Goal: Task Accomplishment & Management: Manage account settings

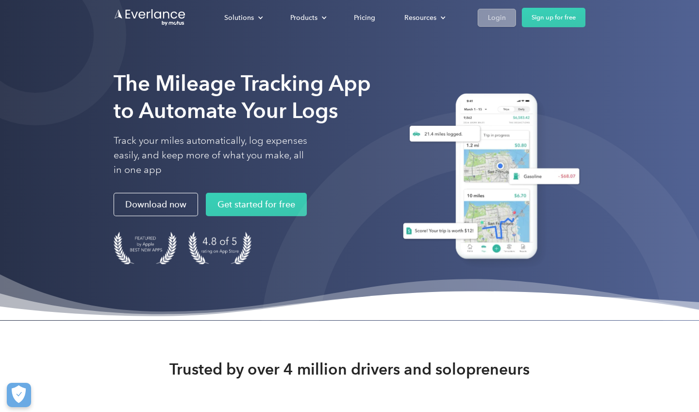
click at [373, 13] on div "Login" at bounding box center [497, 18] width 18 height 12
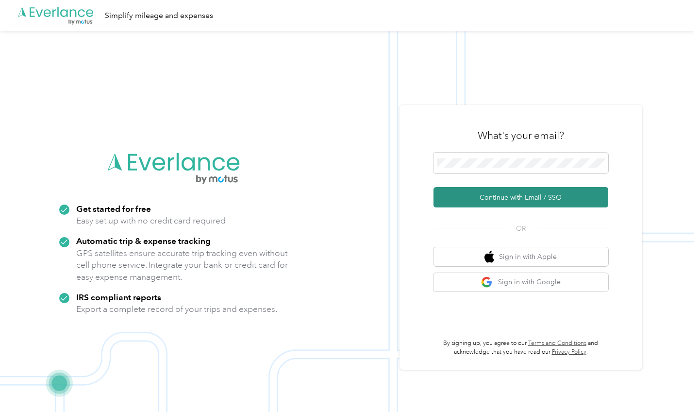
click at [504, 198] on button "Continue with Email / SSO" at bounding box center [520, 197] width 175 height 20
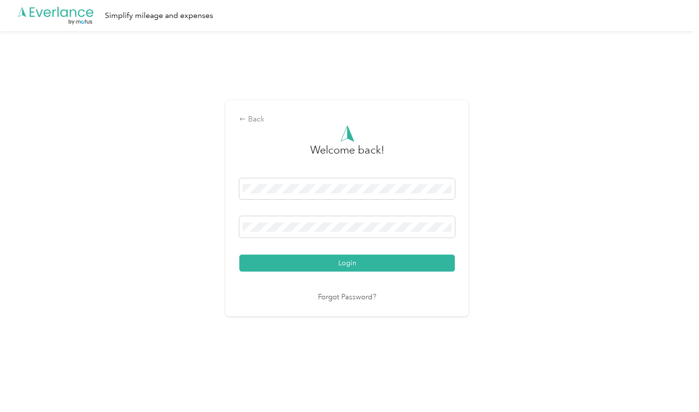
click at [349, 263] on button "Login" at bounding box center [346, 262] width 215 height 17
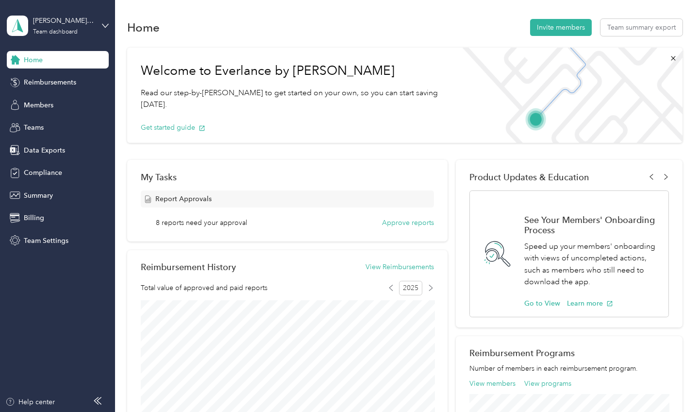
click at [177, 193] on div "Report Approvals" at bounding box center [287, 198] width 293 height 17
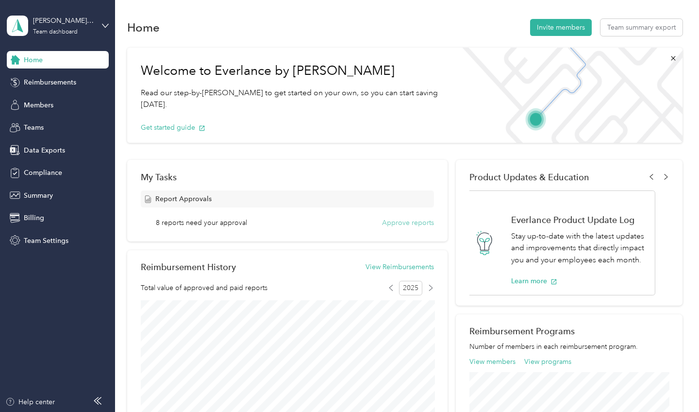
click at [404, 227] on button "Approve reports" at bounding box center [408, 222] width 52 height 10
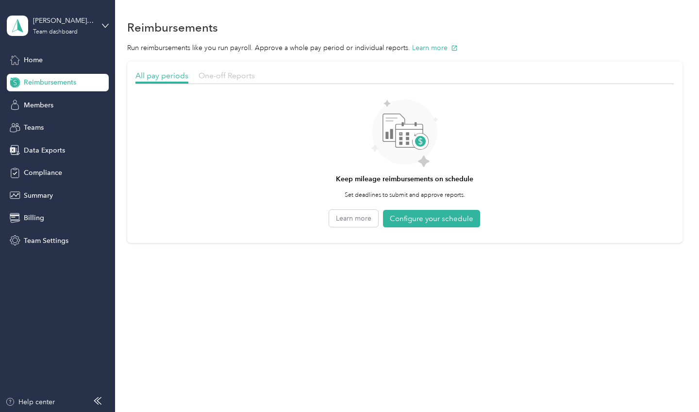
click at [232, 74] on span "One-off Reports" at bounding box center [227, 75] width 56 height 9
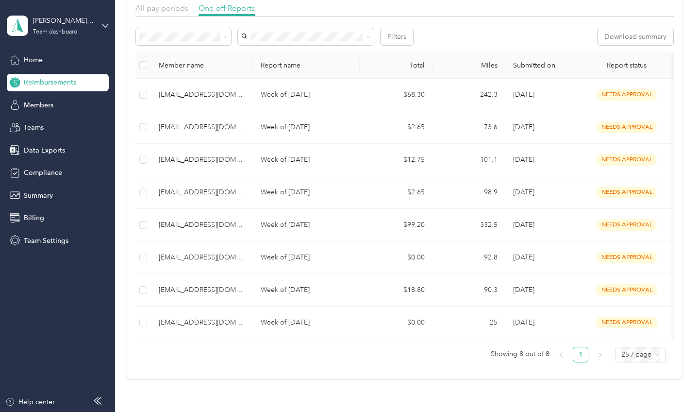
scroll to position [68, 0]
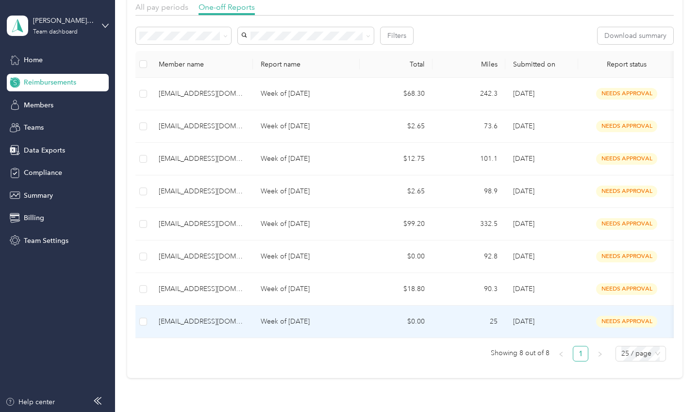
click at [196, 318] on div "[EMAIL_ADDRESS][DOMAIN_NAME]" at bounding box center [202, 321] width 86 height 11
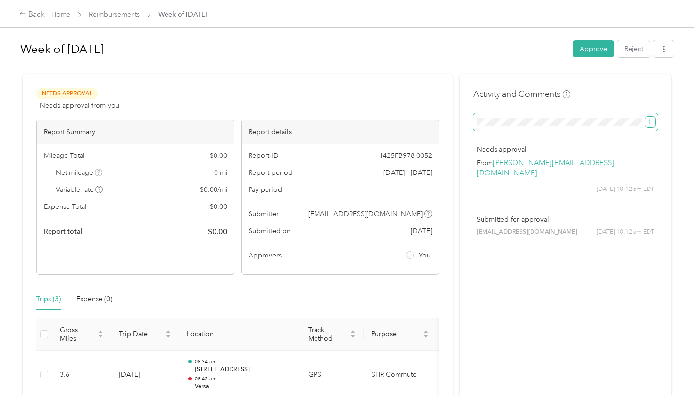
click at [649, 124] on icon "submit" at bounding box center [649, 121] width 7 height 7
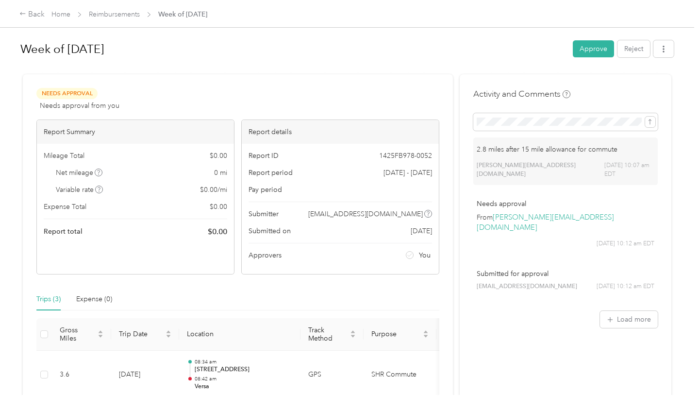
click at [605, 61] on div "Week of [DATE] Approve Reject" at bounding box center [346, 50] width 653 height 29
click at [593, 46] on button "Approve" at bounding box center [593, 48] width 41 height 17
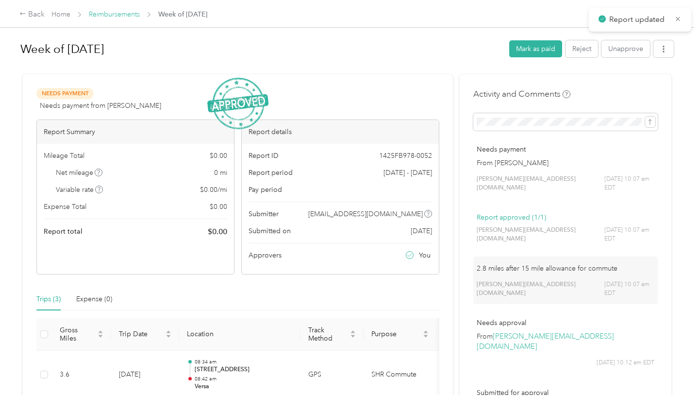
click at [125, 14] on link "Reimbursements" at bounding box center [114, 14] width 51 height 8
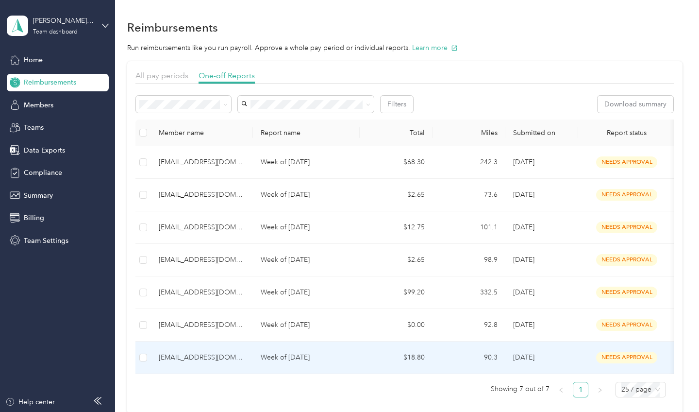
click at [179, 359] on div "[EMAIL_ADDRESS][DOMAIN_NAME]" at bounding box center [202, 357] width 86 height 11
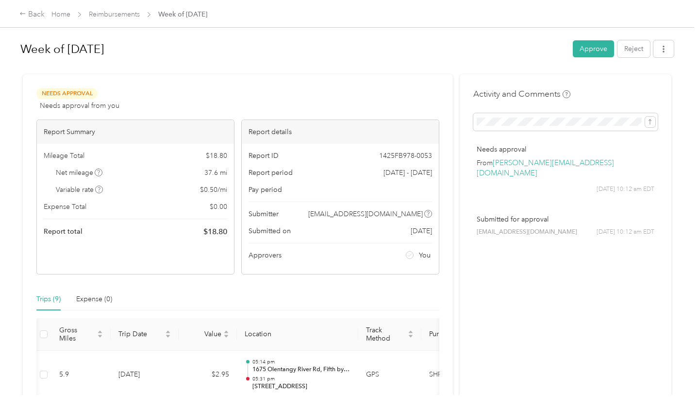
click at [501, 131] on div "Activity and Comments Needs approval From [PERSON_NAME][EMAIL_ADDRESS][DOMAIN_N…" at bounding box center [565, 169] width 184 height 162
click at [653, 122] on icon "submit" at bounding box center [649, 121] width 7 height 7
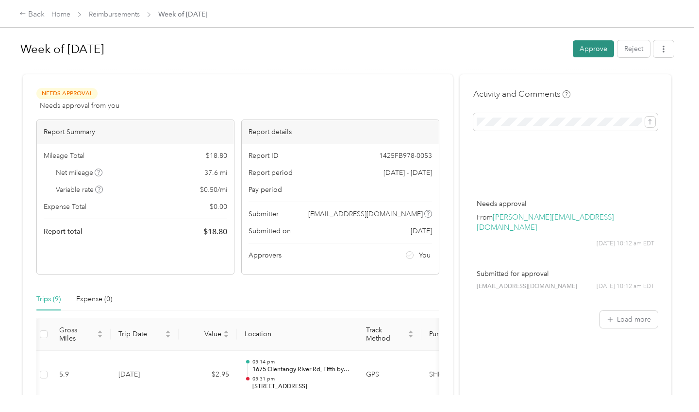
click at [582, 51] on button "Approve" at bounding box center [593, 48] width 41 height 17
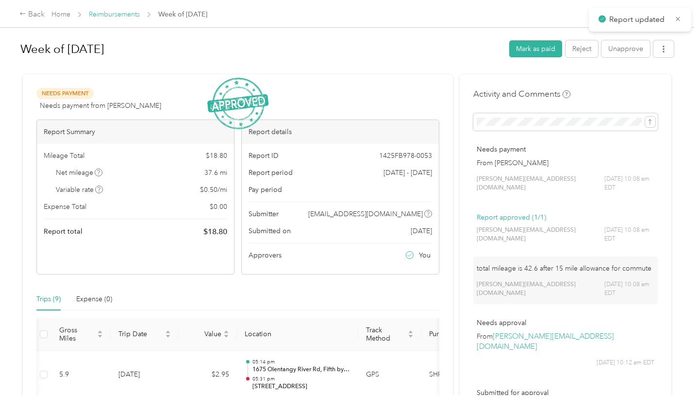
click at [132, 17] on link "Reimbursements" at bounding box center [114, 14] width 51 height 8
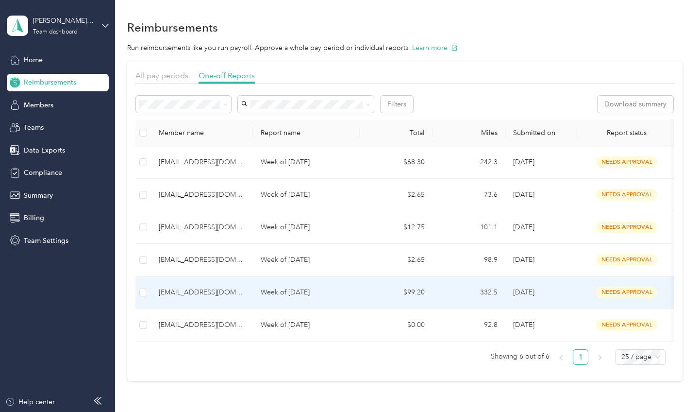
click at [269, 288] on p "Week of [DATE]" at bounding box center [306, 292] width 91 height 11
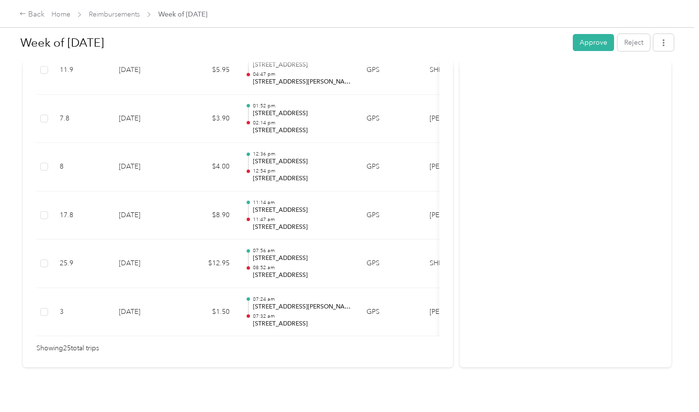
scroll to position [1221, 0]
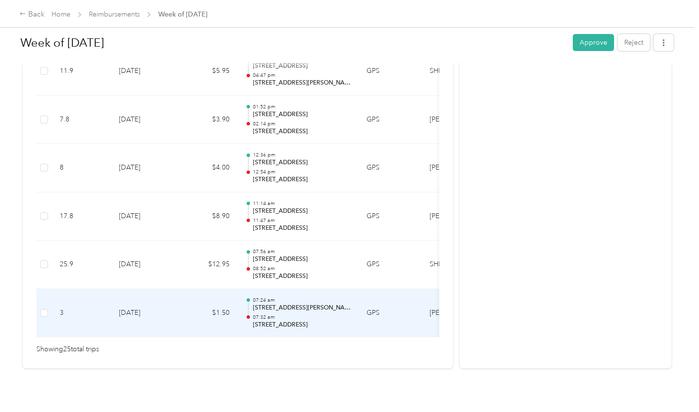
click at [311, 289] on td "07:24 am [STREET_ADDRESS][PERSON_NAME] 07:32 am [STREET_ADDRESS]" at bounding box center [297, 313] width 121 height 49
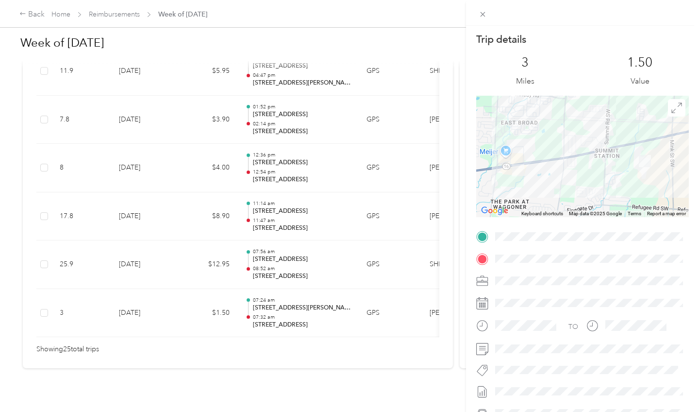
click at [617, 176] on div at bounding box center [582, 156] width 213 height 121
click at [541, 185] on div at bounding box center [582, 156] width 213 height 121
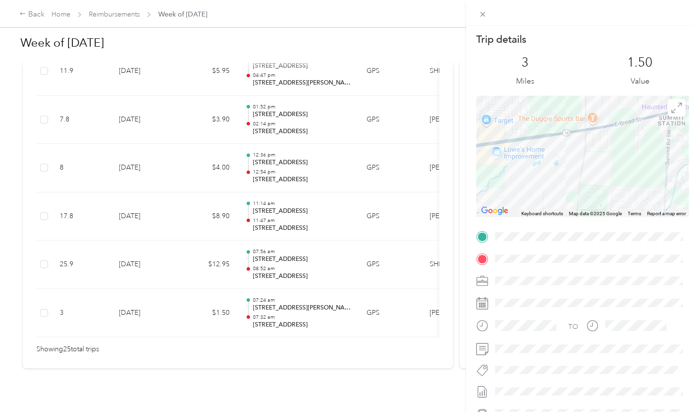
click at [503, 169] on div at bounding box center [582, 156] width 213 height 121
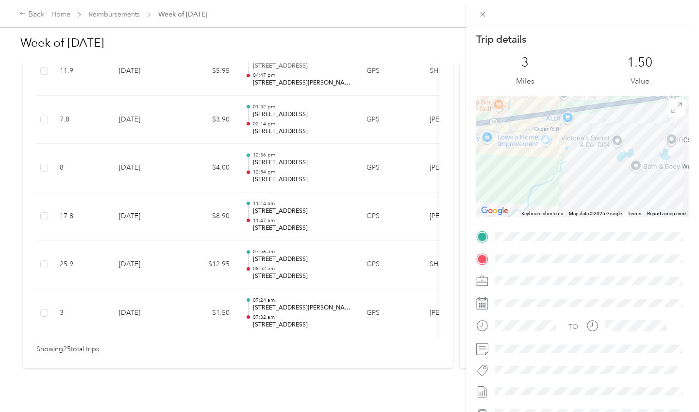
drag, startPoint x: 503, startPoint y: 169, endPoint x: 563, endPoint y: 166, distance: 59.3
click at [563, 166] on div at bounding box center [582, 156] width 213 height 121
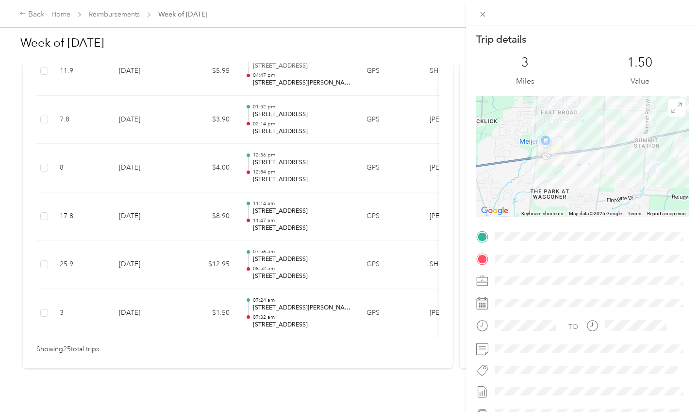
click at [326, 265] on div "Trip details This trip cannot be edited because it is either under review, appr…" at bounding box center [349, 206] width 699 height 412
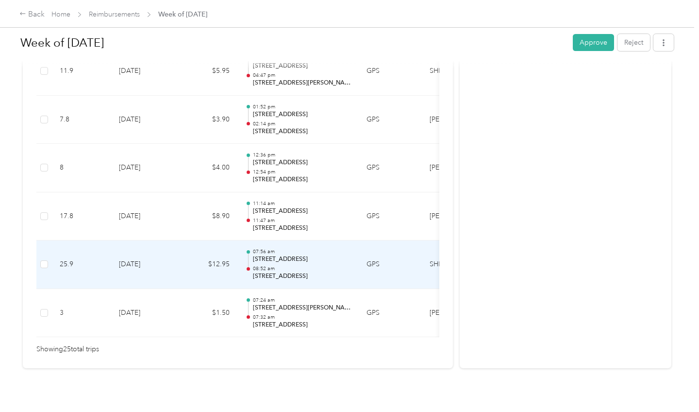
click at [326, 272] on p "[STREET_ADDRESS]" at bounding box center [302, 276] width 98 height 9
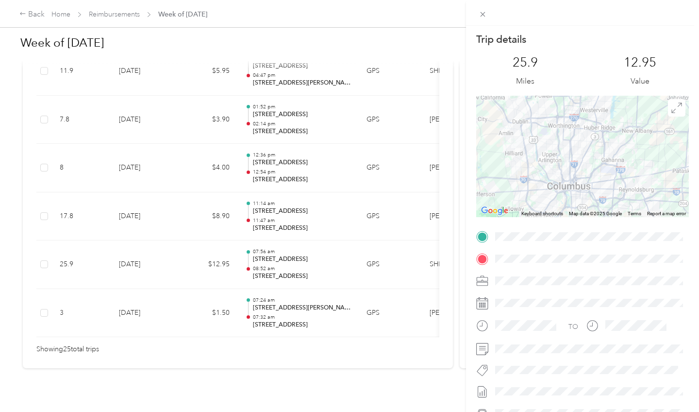
scroll to position [0, 0]
click at [237, 361] on div "Trip details This trip cannot be edited because it is either under review, appr…" at bounding box center [349, 206] width 699 height 412
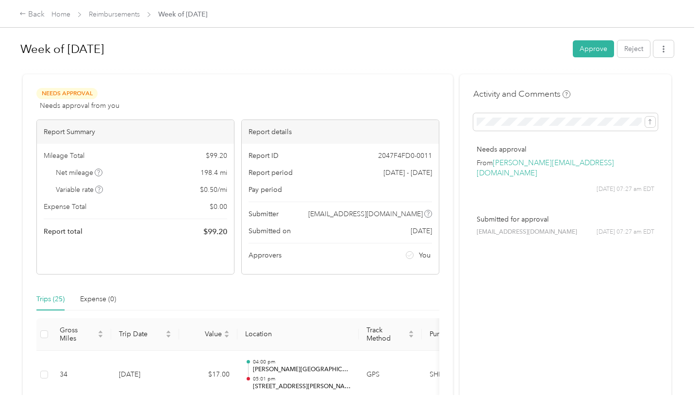
click at [500, 112] on div "Activity and Comments Needs approval From [PERSON_NAME][EMAIL_ADDRESS][DOMAIN_N…" at bounding box center [565, 169] width 184 height 162
click at [499, 126] on span at bounding box center [565, 121] width 184 height 17
click at [651, 123] on icon "submit" at bounding box center [649, 121] width 7 height 7
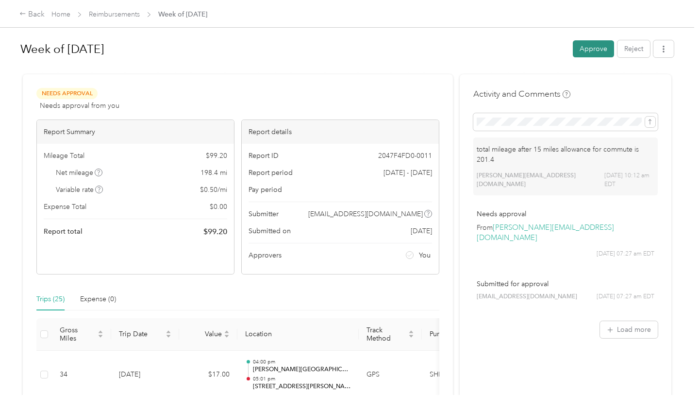
click at [584, 43] on button "Approve" at bounding box center [593, 48] width 41 height 17
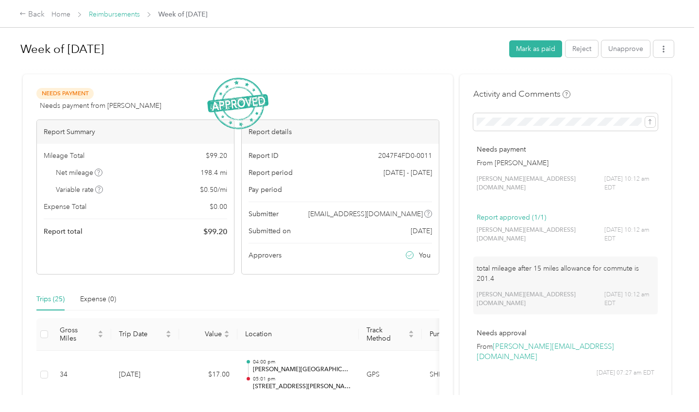
click at [118, 15] on link "Reimbursements" at bounding box center [114, 14] width 51 height 8
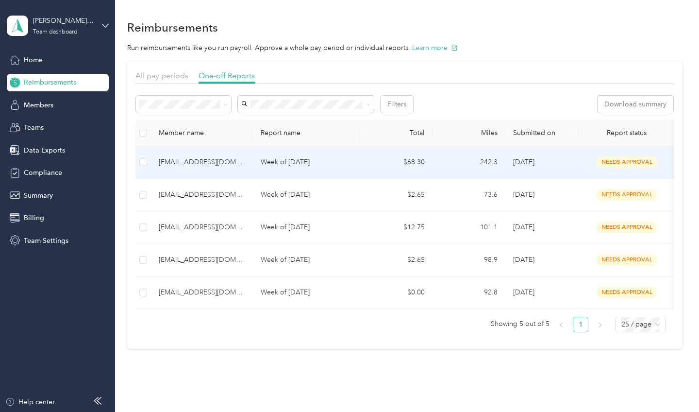
click at [209, 163] on div "[EMAIL_ADDRESS][DOMAIN_NAME]" at bounding box center [202, 162] width 86 height 11
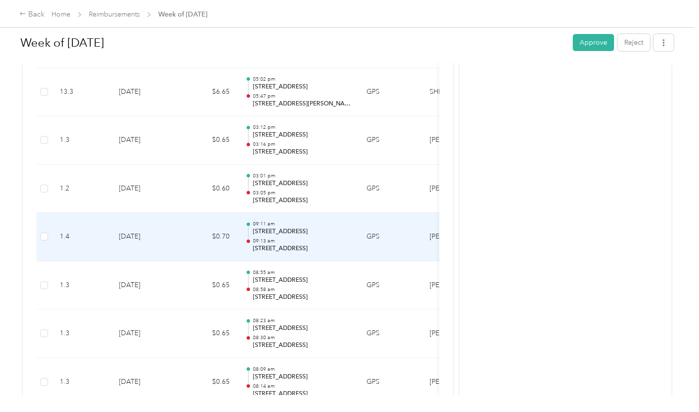
scroll to position [860, 0]
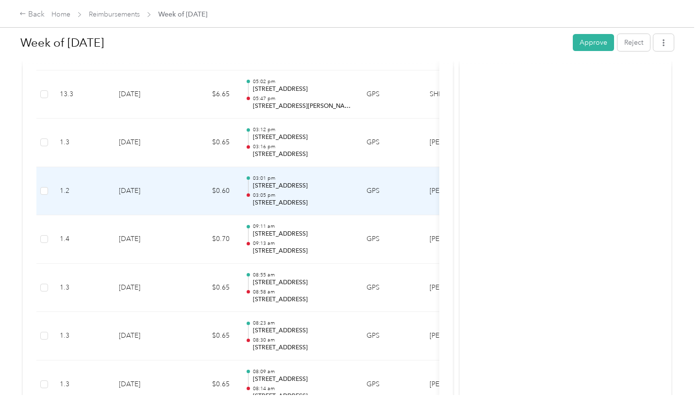
click at [197, 190] on td "$0.60" at bounding box center [208, 191] width 58 height 49
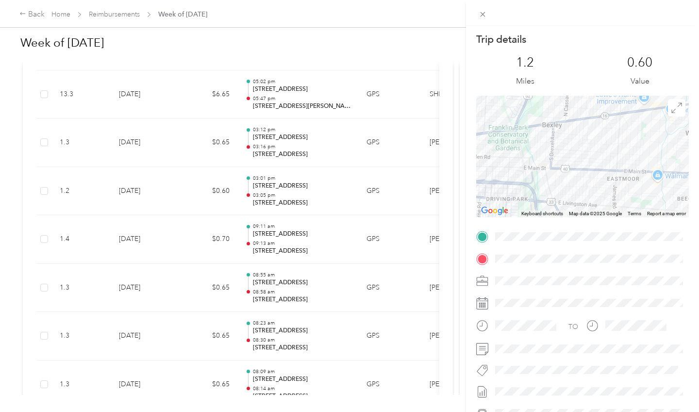
click at [187, 148] on div "Trip details This trip cannot be edited because it is either under review, appr…" at bounding box center [349, 206] width 699 height 412
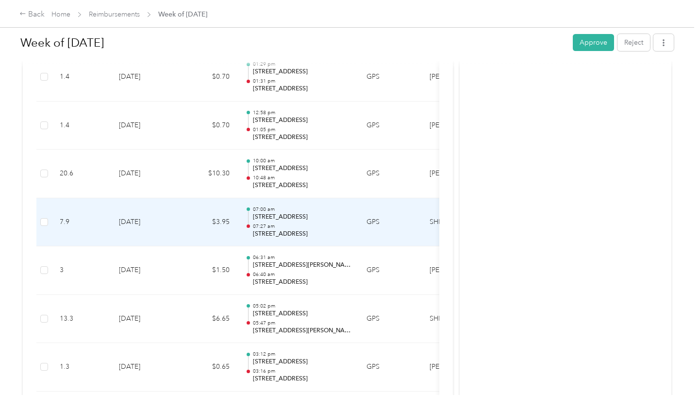
scroll to position [634, 0]
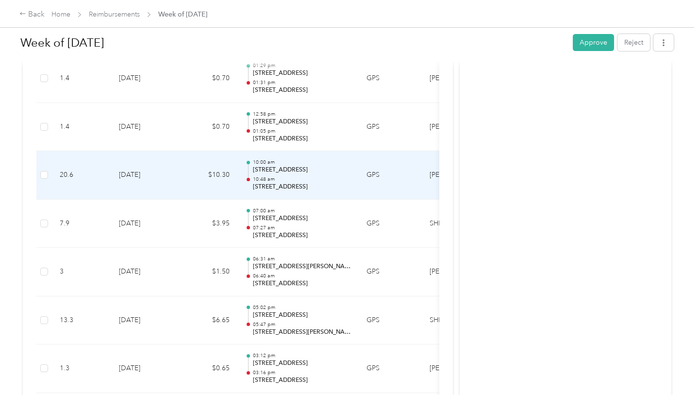
click at [192, 167] on td "$10.30" at bounding box center [208, 175] width 58 height 49
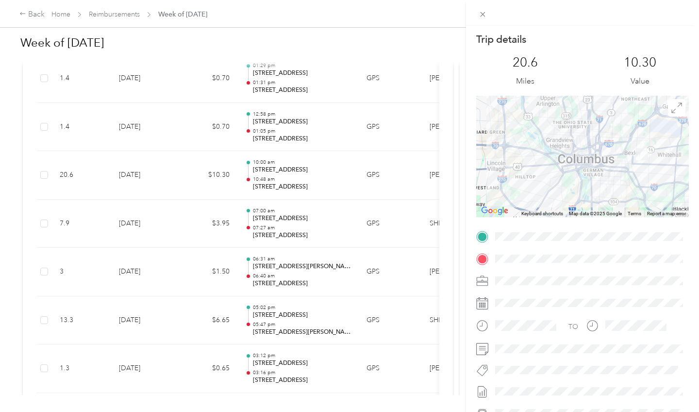
scroll to position [0, 0]
click at [217, 118] on div "Trip details This trip cannot be edited because it is either under review, appr…" at bounding box center [349, 206] width 699 height 412
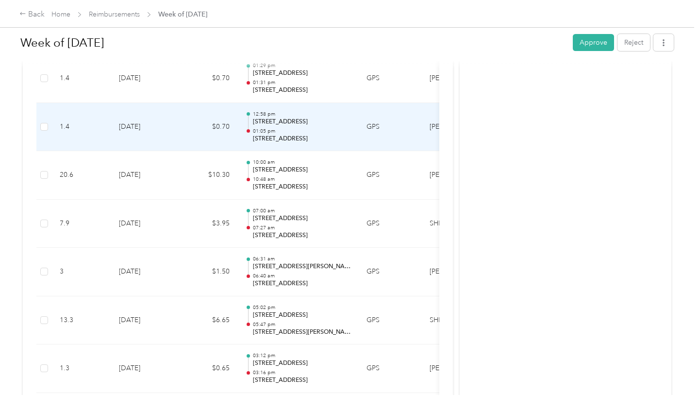
click at [217, 118] on td "$0.70" at bounding box center [208, 127] width 58 height 49
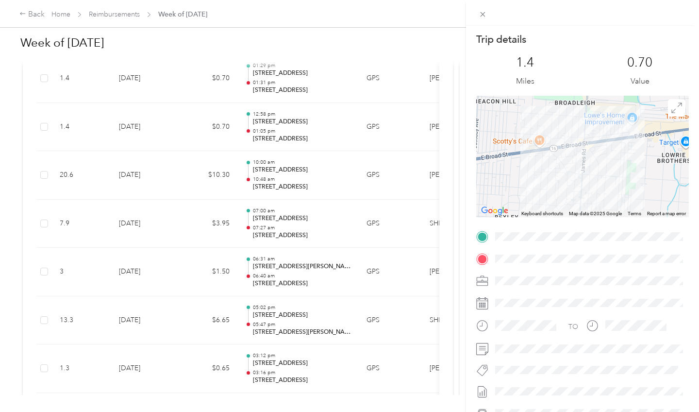
click at [0, 128] on div "Trip details This trip cannot be edited because it is either under review, appr…" at bounding box center [349, 206] width 699 height 412
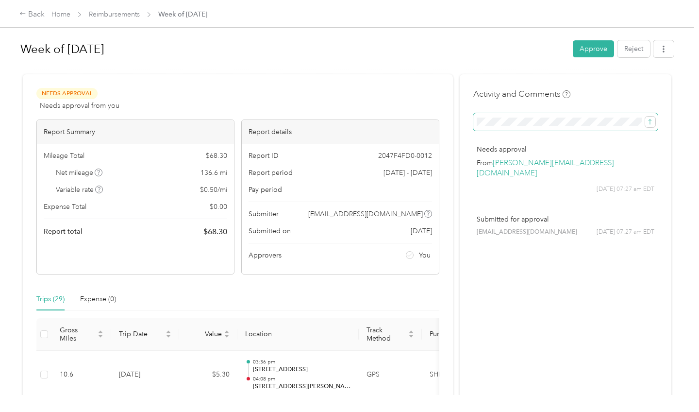
click at [544, 115] on span at bounding box center [565, 121] width 184 height 17
click at [655, 119] on button "submit" at bounding box center [650, 121] width 10 height 11
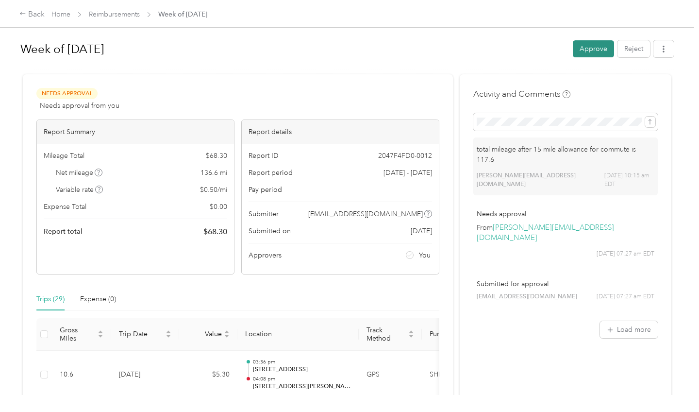
click at [593, 52] on button "Approve" at bounding box center [593, 48] width 41 height 17
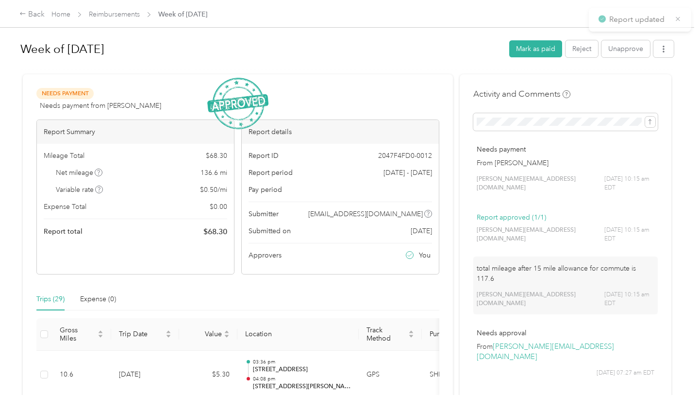
click at [119, 19] on span "Reimbursements" at bounding box center [114, 14] width 51 height 10
click at [118, 13] on link "Reimbursements" at bounding box center [114, 14] width 51 height 8
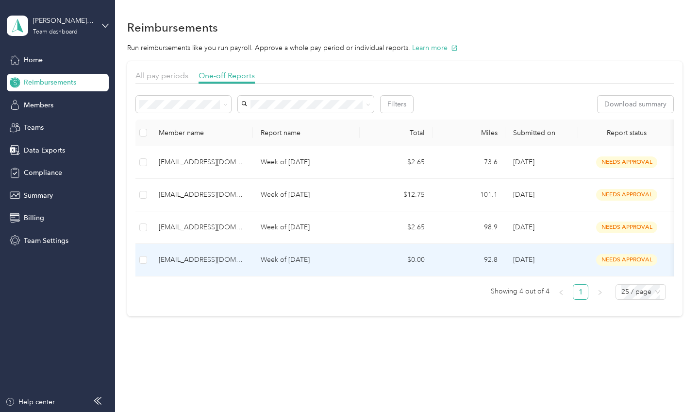
click at [305, 261] on p "Week of [DATE]" at bounding box center [306, 259] width 91 height 11
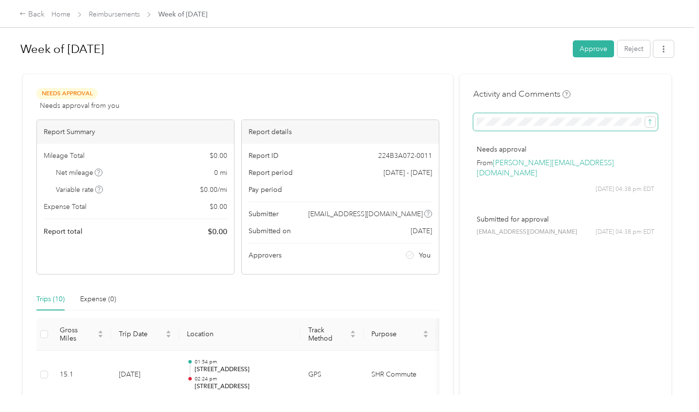
click at [524, 126] on span at bounding box center [565, 121] width 184 height 17
click at [649, 122] on icon "submit" at bounding box center [649, 121] width 7 height 7
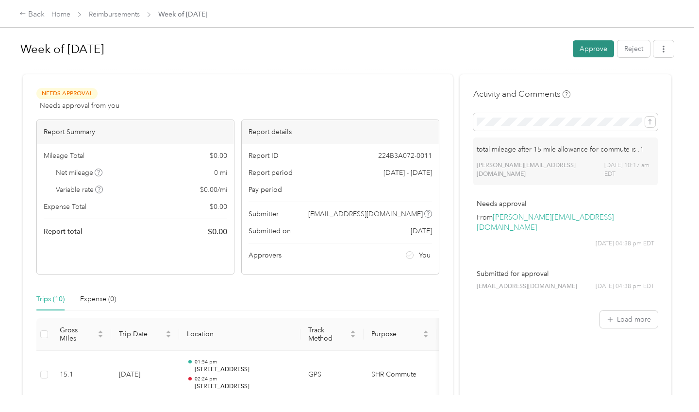
click at [586, 55] on button "Approve" at bounding box center [593, 48] width 41 height 17
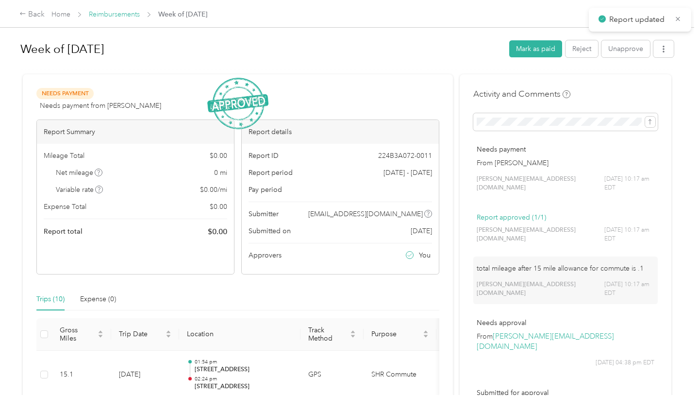
click at [121, 16] on link "Reimbursements" at bounding box center [114, 14] width 51 height 8
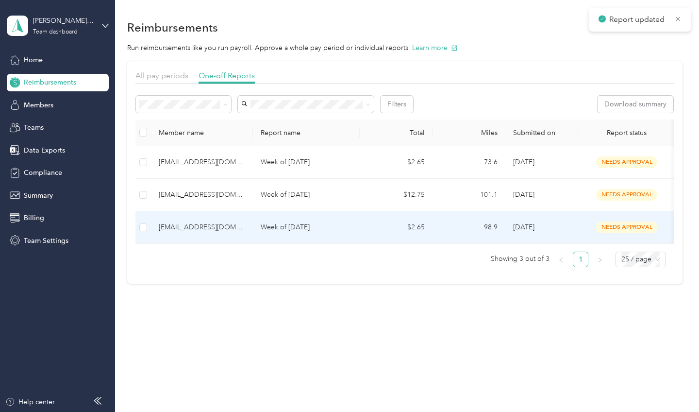
click at [242, 229] on div "[EMAIL_ADDRESS][DOMAIN_NAME]" at bounding box center [202, 227] width 86 height 11
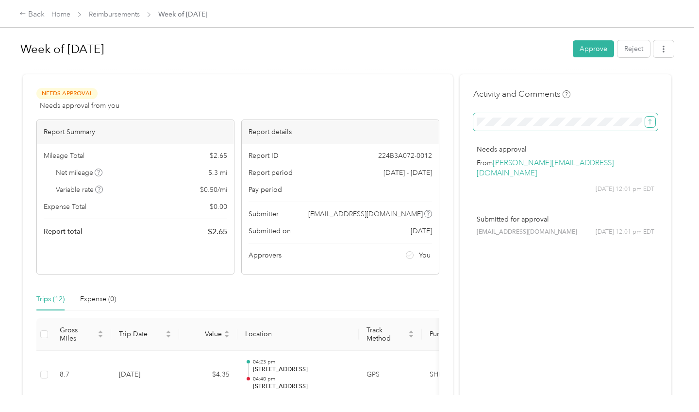
click at [652, 122] on icon "submit" at bounding box center [649, 121] width 7 height 7
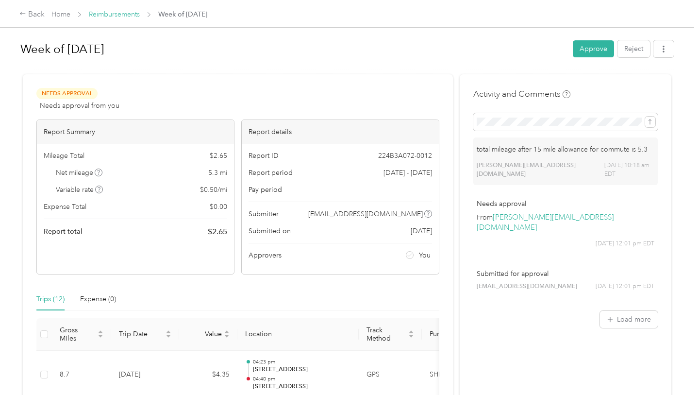
click at [126, 18] on link "Reimbursements" at bounding box center [114, 14] width 51 height 8
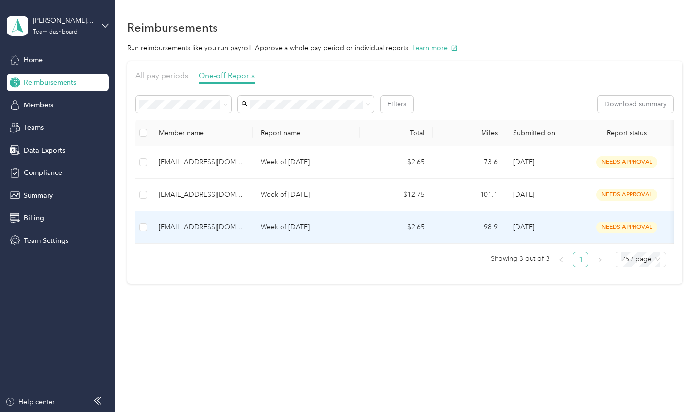
click at [184, 235] on td "[EMAIL_ADDRESS][DOMAIN_NAME]" at bounding box center [202, 227] width 102 height 33
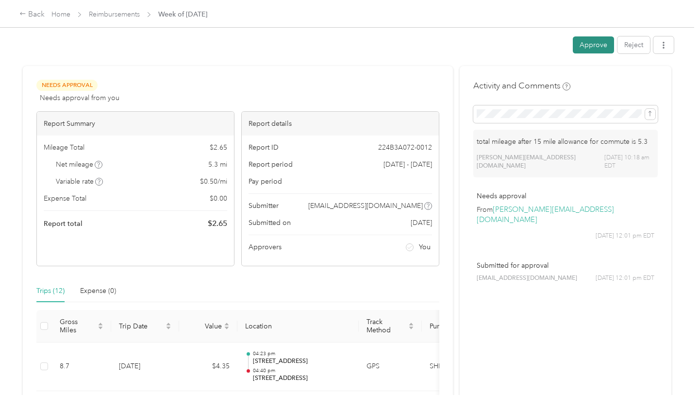
click at [600, 48] on button "Approve" at bounding box center [593, 44] width 41 height 17
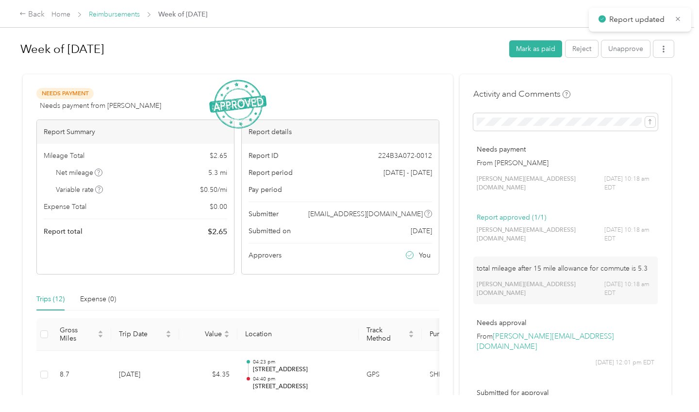
click at [133, 13] on link "Reimbursements" at bounding box center [114, 14] width 51 height 8
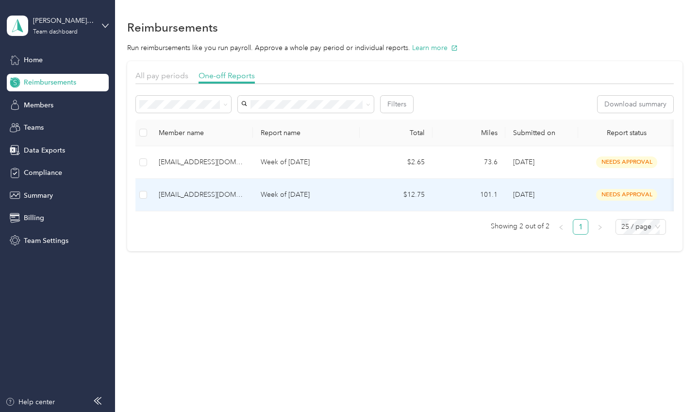
click at [281, 194] on p "Week of [DATE]" at bounding box center [306, 194] width 91 height 11
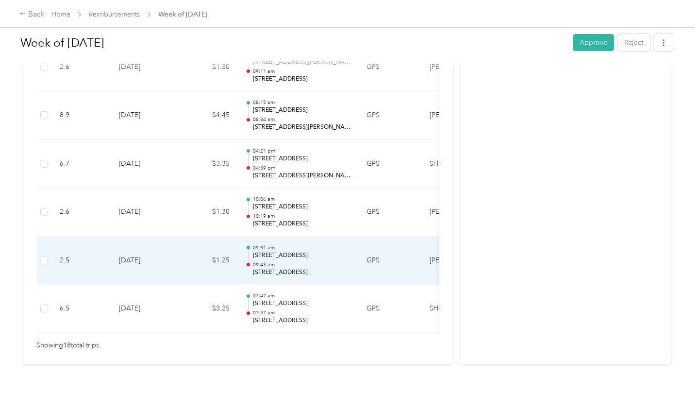
scroll to position [886, 0]
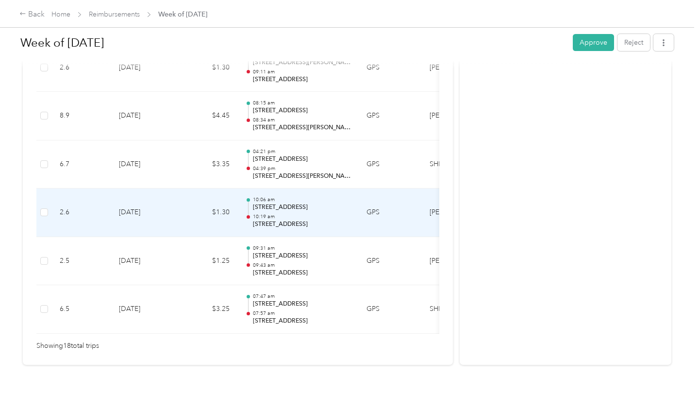
click at [286, 220] on p "[STREET_ADDRESS]" at bounding box center [302, 224] width 98 height 9
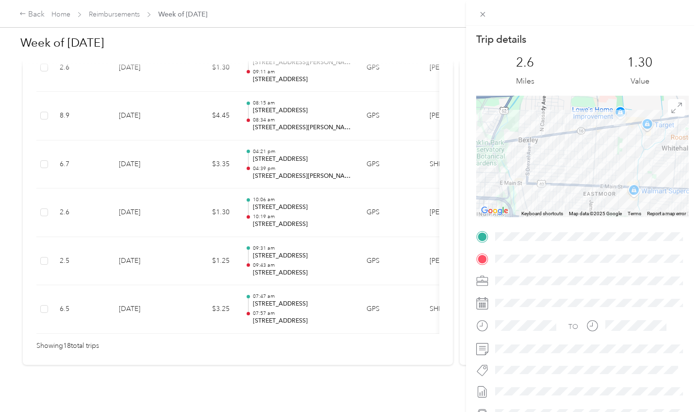
scroll to position [0, 0]
click at [229, 348] on div "Trip details This trip cannot be edited because it is either under review, appr…" at bounding box center [349, 206] width 699 height 412
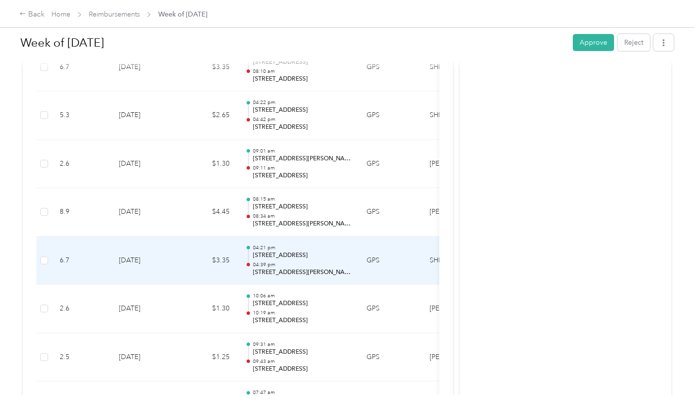
scroll to position [781, 0]
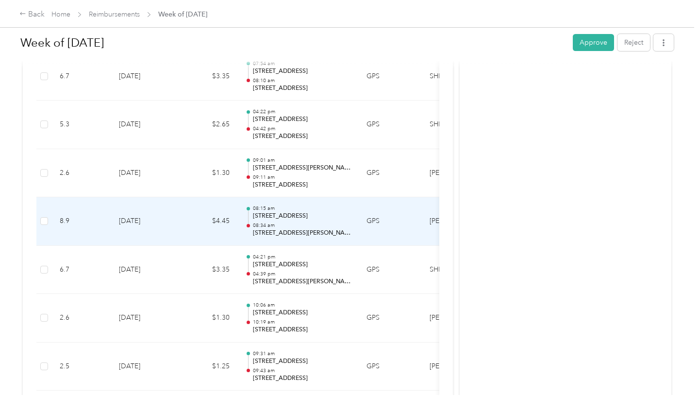
click at [258, 229] on p "[STREET_ADDRESS][PERSON_NAME]" at bounding box center [302, 233] width 98 height 9
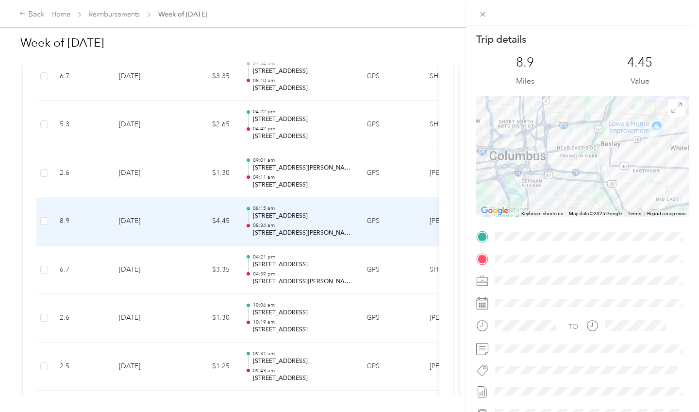
scroll to position [0, 0]
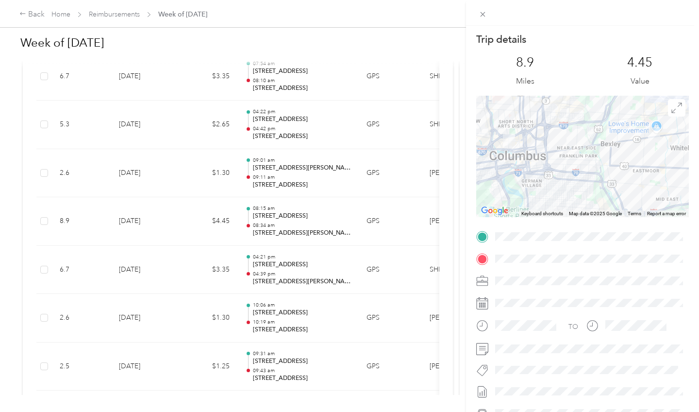
click at [253, 120] on div "Trip details This trip cannot be edited because it is either under review, appr…" at bounding box center [349, 206] width 699 height 412
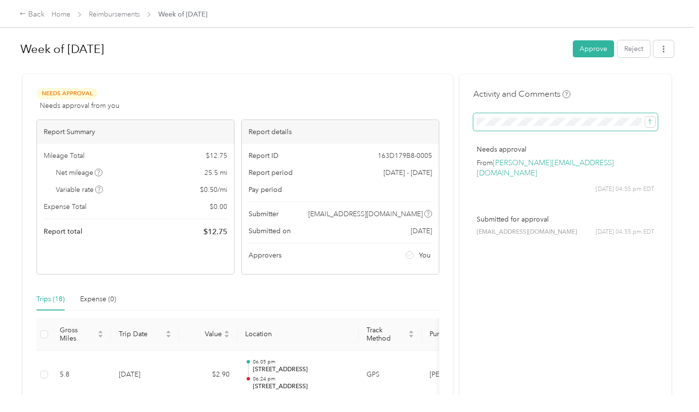
click at [626, 115] on span at bounding box center [565, 121] width 184 height 17
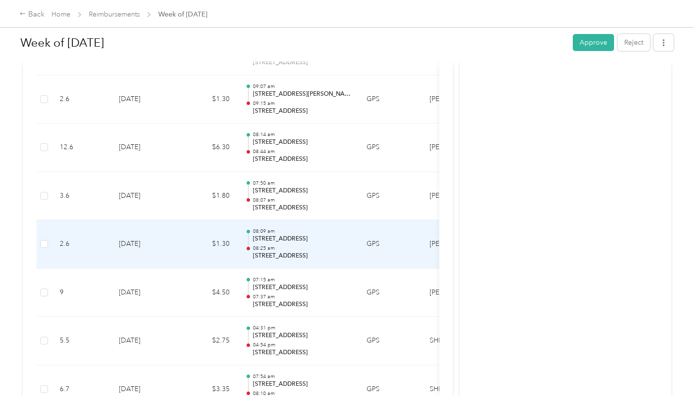
scroll to position [448, 0]
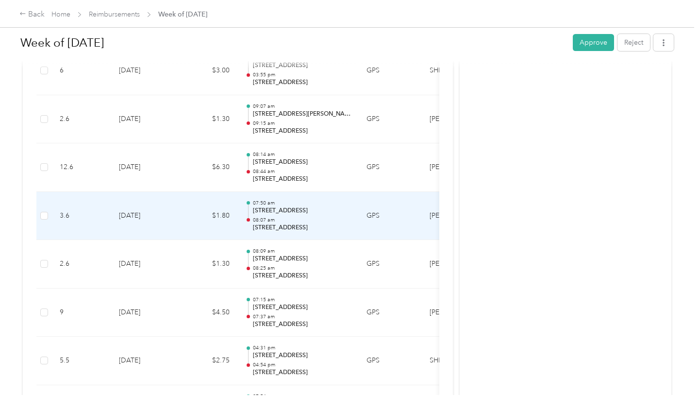
click at [199, 212] on td "$1.80" at bounding box center [208, 216] width 58 height 49
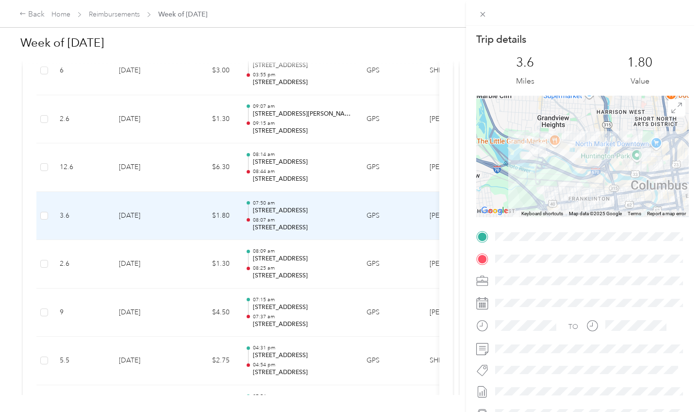
scroll to position [0, 0]
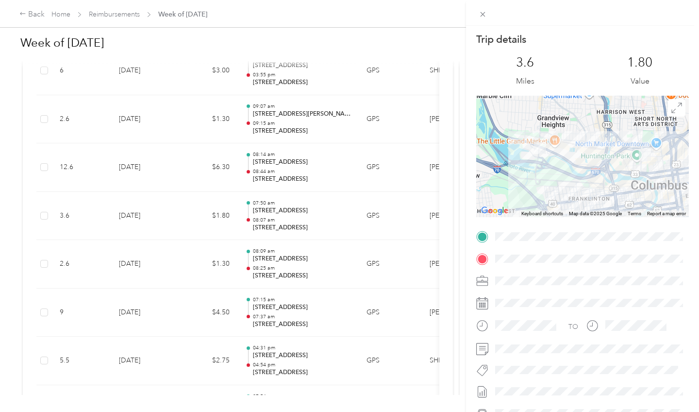
click at [0, 148] on div "Trip details This trip cannot be edited because it is either under review, appr…" at bounding box center [349, 206] width 699 height 412
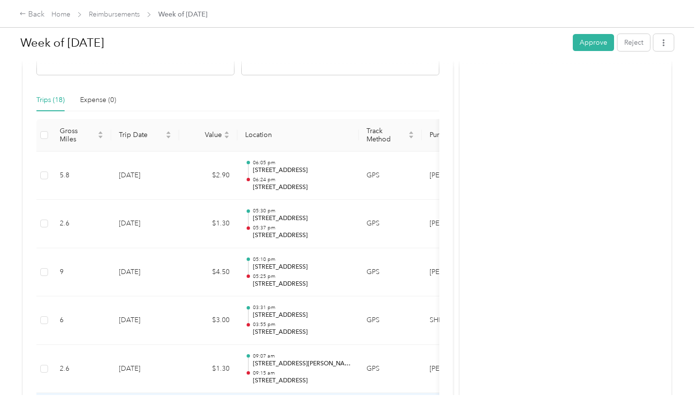
scroll to position [197, 0]
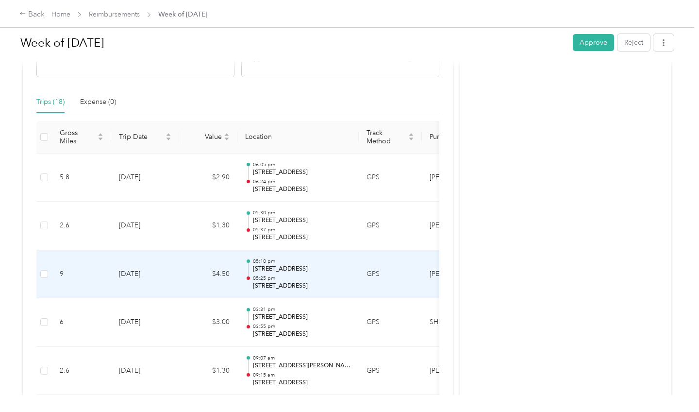
click at [222, 275] on td "$4.50" at bounding box center [208, 274] width 58 height 49
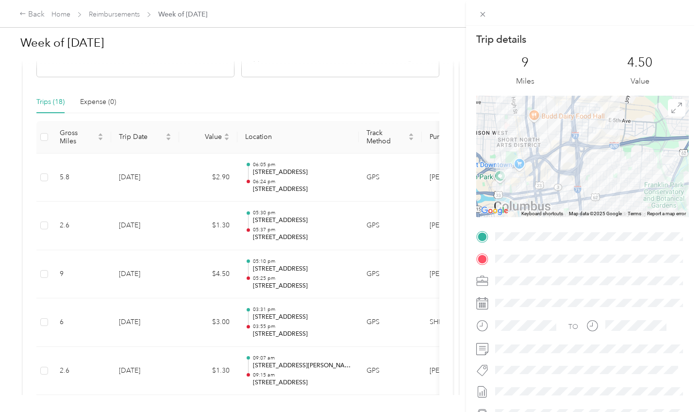
scroll to position [0, 0]
click at [482, 17] on icon at bounding box center [483, 14] width 8 height 8
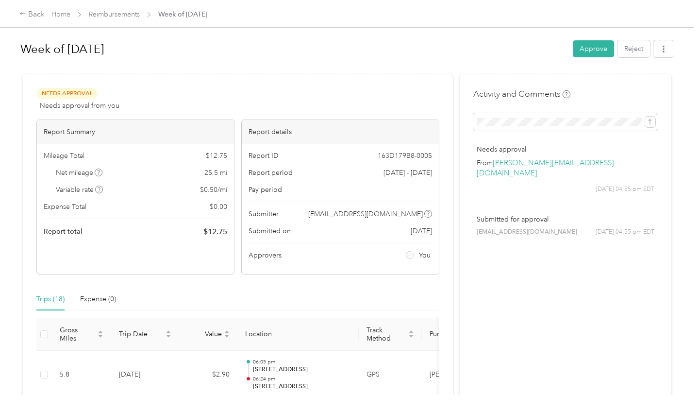
click at [608, 116] on span at bounding box center [565, 121] width 184 height 17
click at [694, 141] on div "Week of [DATE] Approve Reject Needs Approval Needs approval from you View activ…" at bounding box center [347, 197] width 694 height 395
click at [653, 121] on icon "submit" at bounding box center [649, 121] width 7 height 7
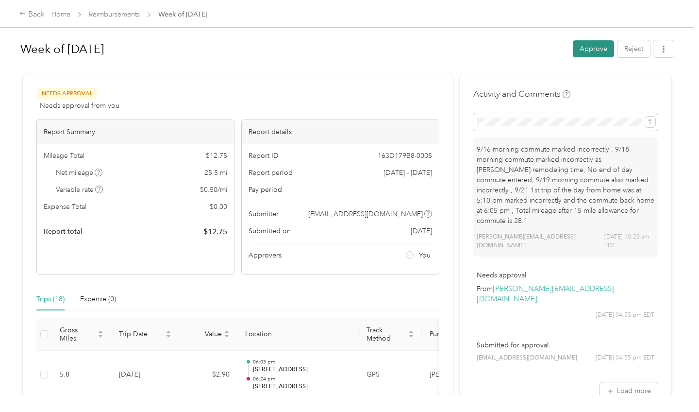
click at [591, 53] on button "Approve" at bounding box center [593, 48] width 41 height 17
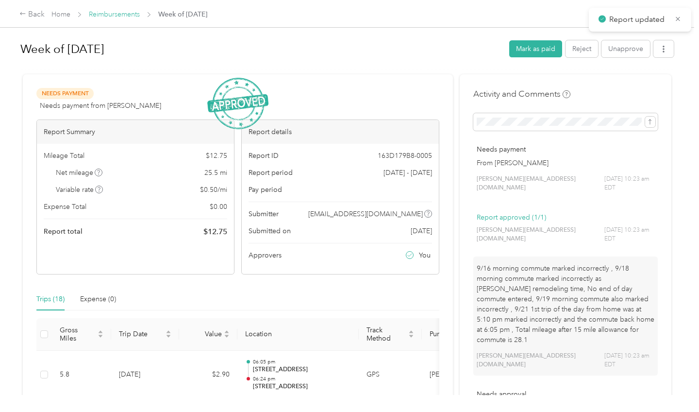
click at [113, 16] on link "Reimbursements" at bounding box center [114, 14] width 51 height 8
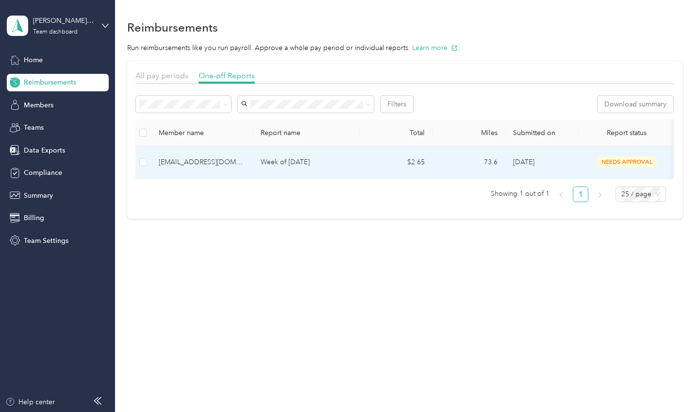
click at [179, 162] on div "[EMAIL_ADDRESS][DOMAIN_NAME]" at bounding box center [202, 162] width 86 height 11
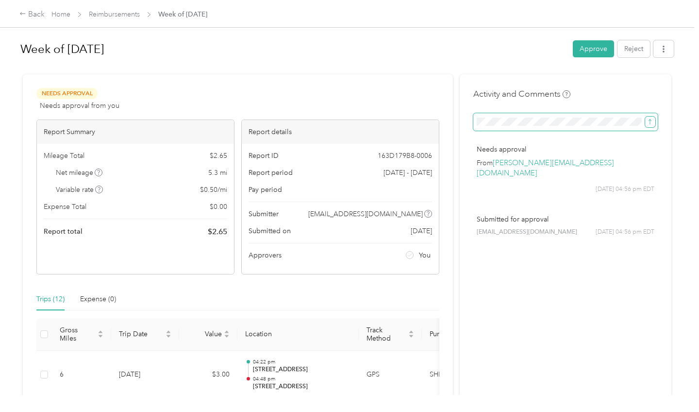
click at [653, 119] on icon "submit" at bounding box center [649, 121] width 7 height 7
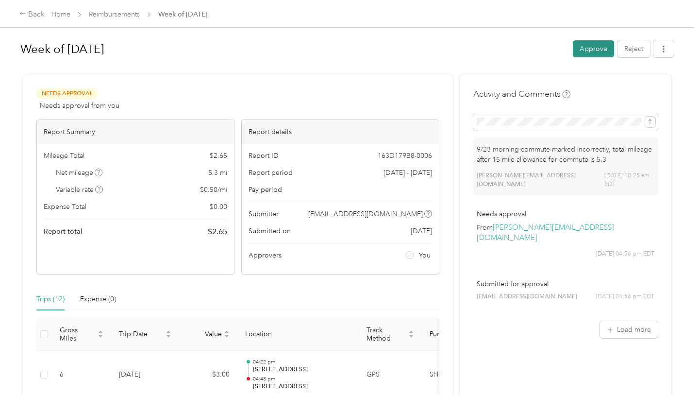
click at [606, 46] on button "Approve" at bounding box center [593, 48] width 41 height 17
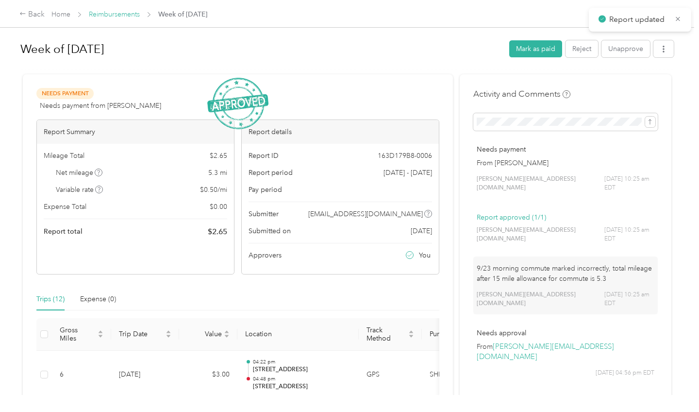
click at [131, 15] on link "Reimbursements" at bounding box center [114, 14] width 51 height 8
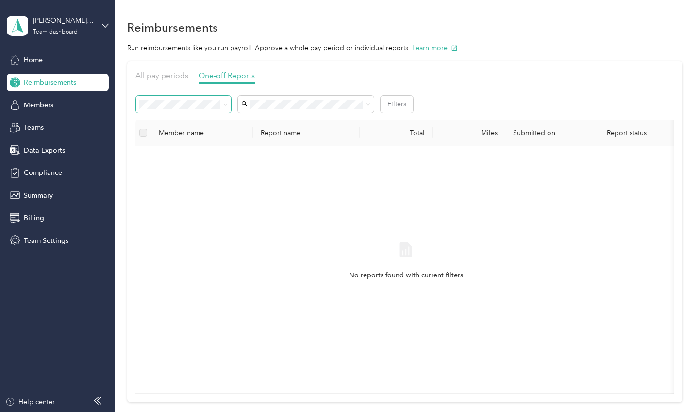
click at [198, 109] on span at bounding box center [183, 104] width 95 height 17
click at [170, 169] on span "Approved" at bounding box center [159, 173] width 32 height 8
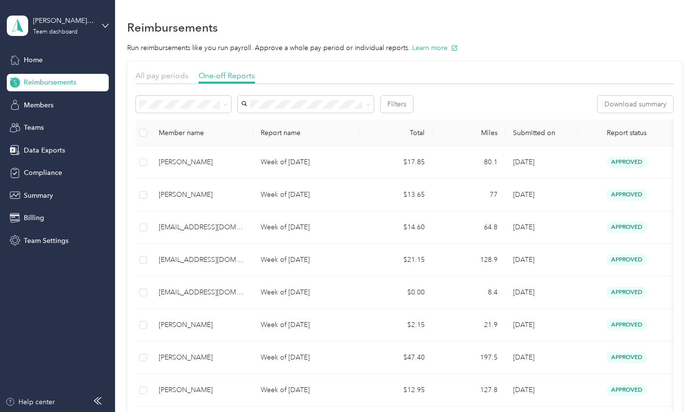
click at [529, 130] on th "Submitted on" at bounding box center [541, 132] width 73 height 27
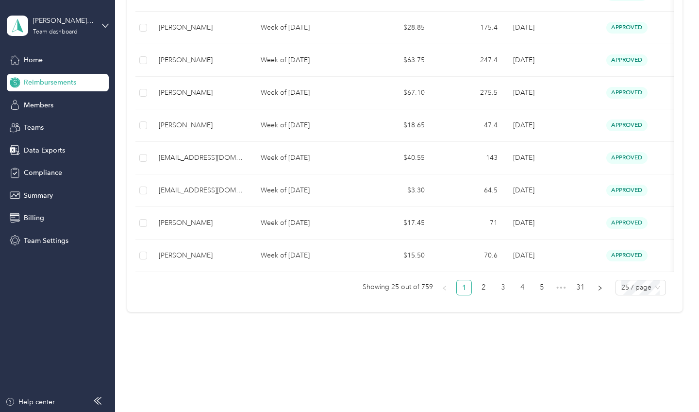
scroll to position [690, 0]
click at [488, 288] on link "2" at bounding box center [483, 287] width 15 height 15
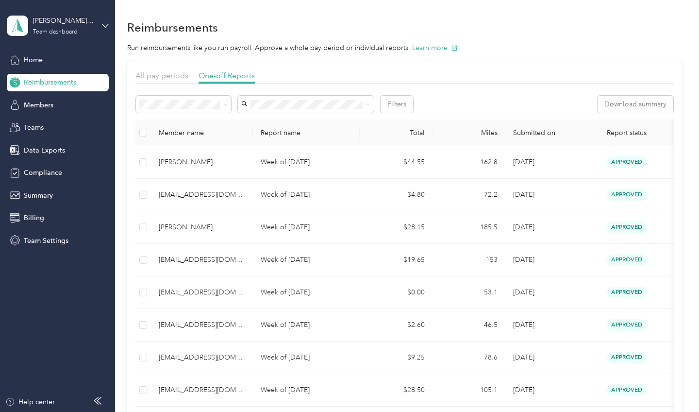
click at [393, 114] on div "Filters Download summary" at bounding box center [404, 108] width 538 height 24
click at [393, 102] on button "Filters" at bounding box center [397, 104] width 33 height 17
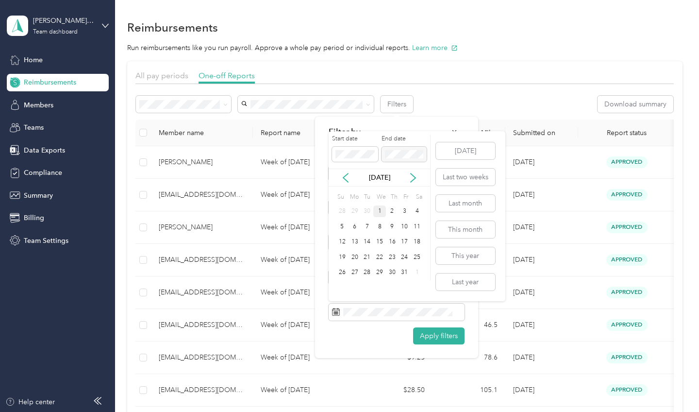
click at [377, 213] on div "1" at bounding box center [379, 211] width 13 height 12
click at [459, 154] on button "[DATE]" at bounding box center [465, 150] width 59 height 17
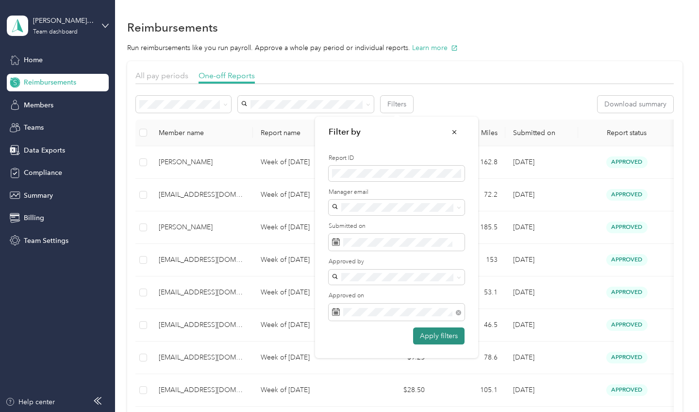
click at [445, 338] on button "Apply filters" at bounding box center [438, 335] width 51 height 17
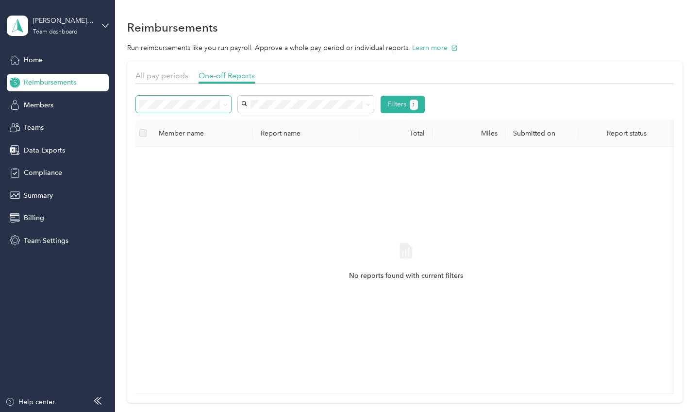
click at [225, 101] on span at bounding box center [225, 104] width 4 height 8
click at [172, 127] on li "All" at bounding box center [183, 122] width 95 height 17
click at [402, 107] on button "Filters" at bounding box center [397, 104] width 33 height 17
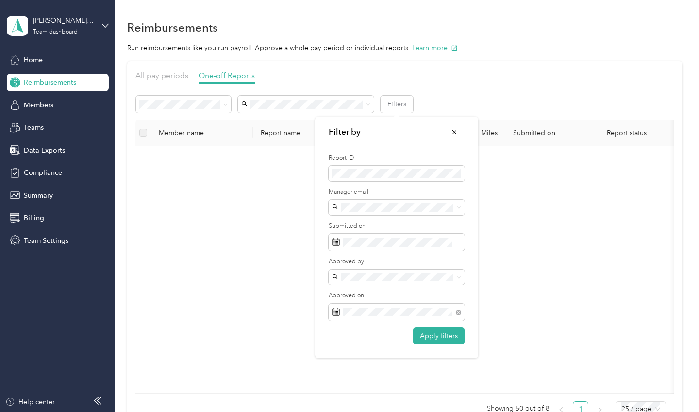
click at [328, 285] on div "Filter by Status Report ID Manager email Submitted on Approved by Approved on A…" at bounding box center [396, 237] width 163 height 242
click at [316, 161] on div "Filter by Status Report ID Manager email Submitted on Approved by Approved on A…" at bounding box center [396, 237] width 163 height 242
click at [302, 89] on div "Filters Member name Report name Total Miles Submitted on Report status Approver…" at bounding box center [404, 256] width 538 height 335
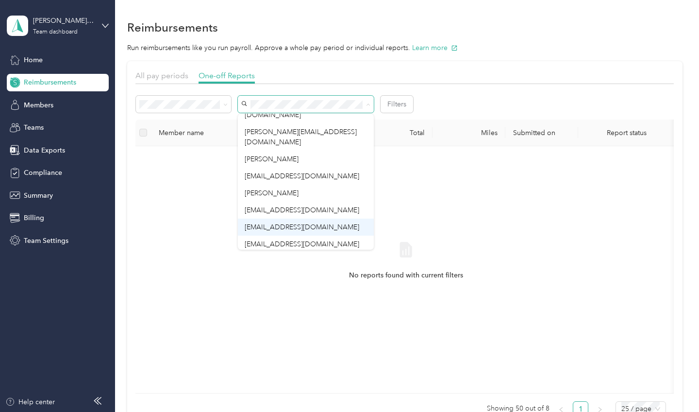
scroll to position [34, 0]
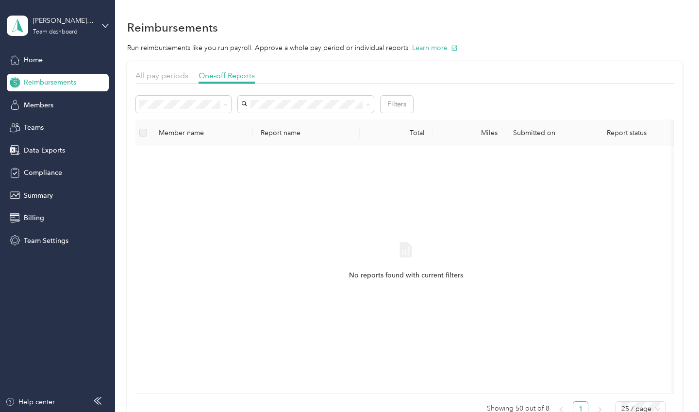
click at [308, 219] on li "[EMAIL_ADDRESS][DOMAIN_NAME]" at bounding box center [306, 227] width 136 height 17
click at [400, 106] on button "Filters 1" at bounding box center [403, 104] width 44 height 17
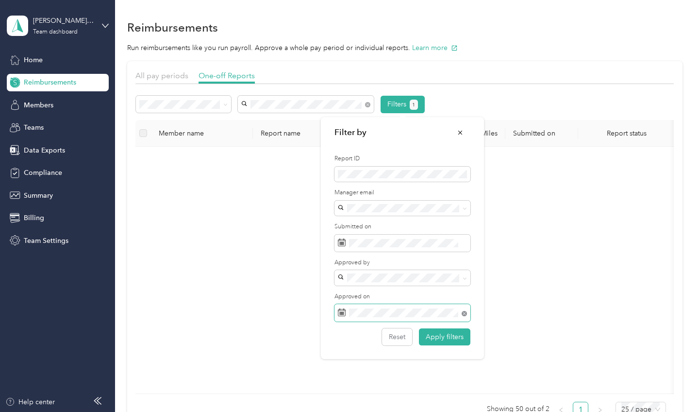
click at [464, 311] on icon at bounding box center [464, 313] width 5 height 5
click at [400, 339] on button "Reset" at bounding box center [397, 336] width 30 height 17
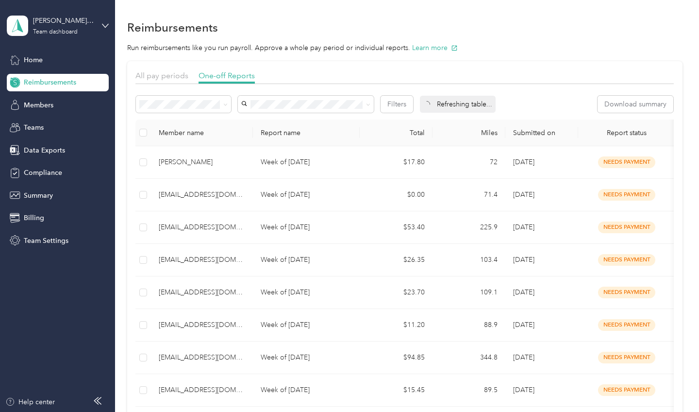
click at [302, 71] on div "All pay periods One-off Reports" at bounding box center [404, 77] width 538 height 14
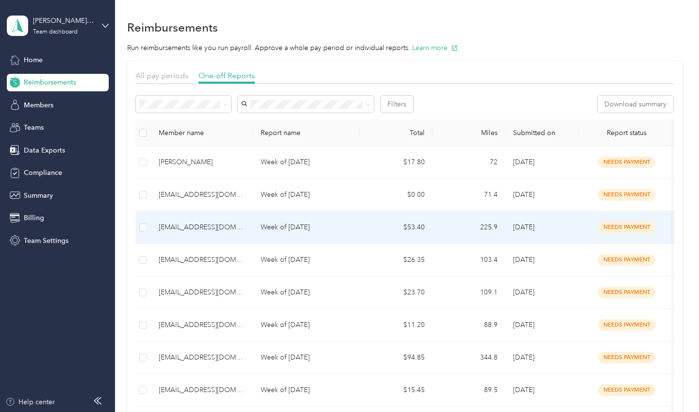
click at [276, 229] on p "Week of [DATE]" at bounding box center [306, 227] width 91 height 11
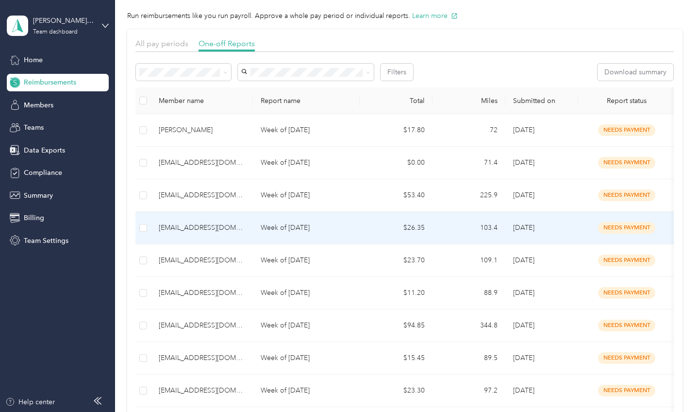
scroll to position [33, 0]
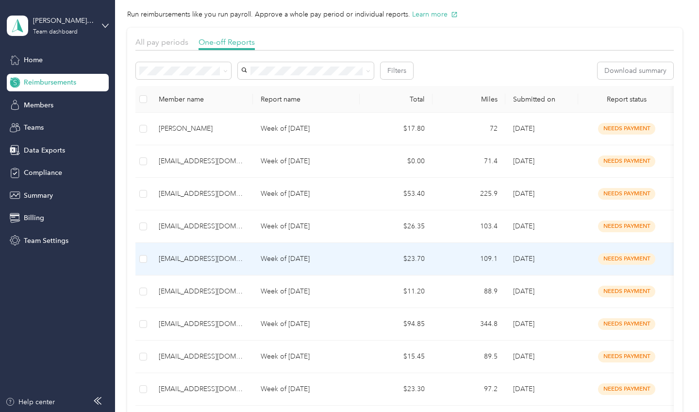
click at [216, 261] on div "[EMAIL_ADDRESS][DOMAIN_NAME]" at bounding box center [202, 258] width 86 height 11
